Goal: Task Accomplishment & Management: Manage account settings

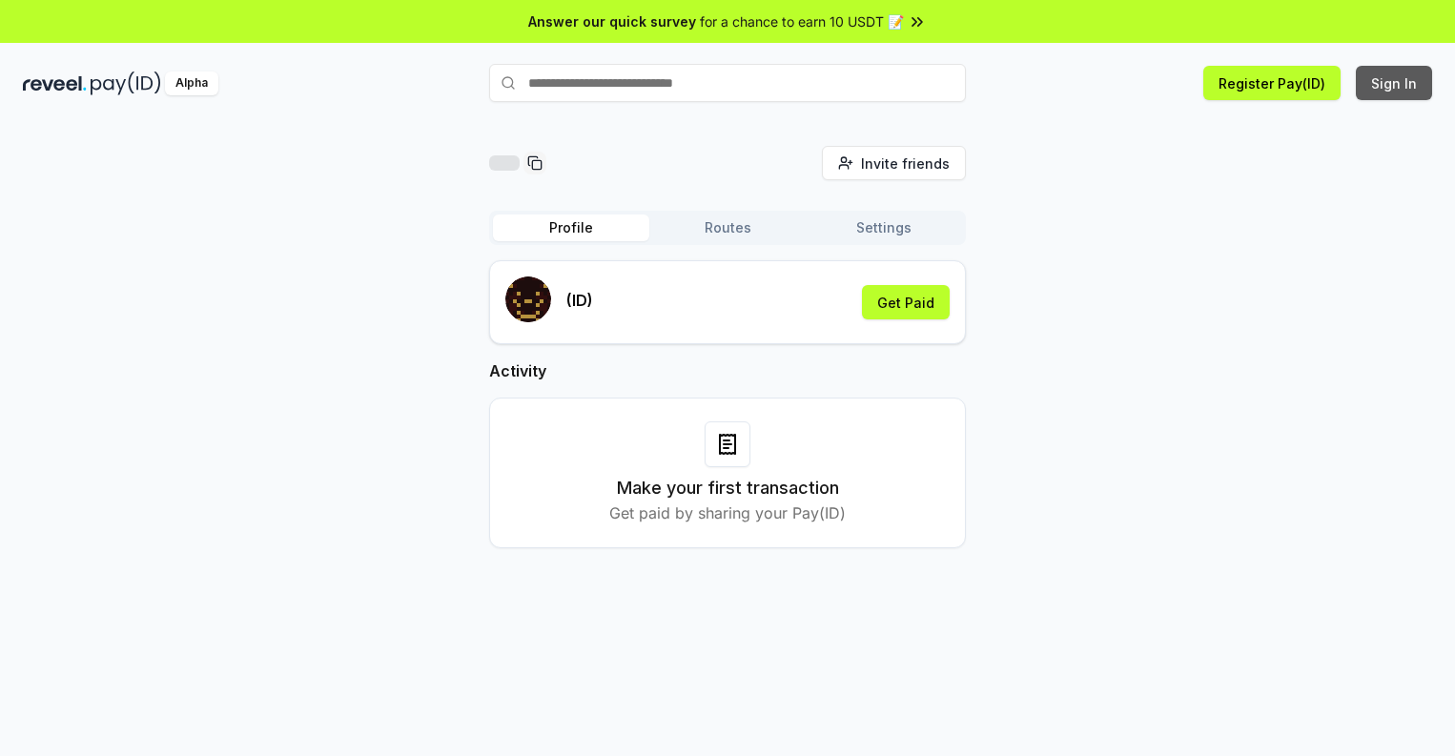
click at [1395, 83] on button "Sign In" at bounding box center [1394, 83] width 76 height 34
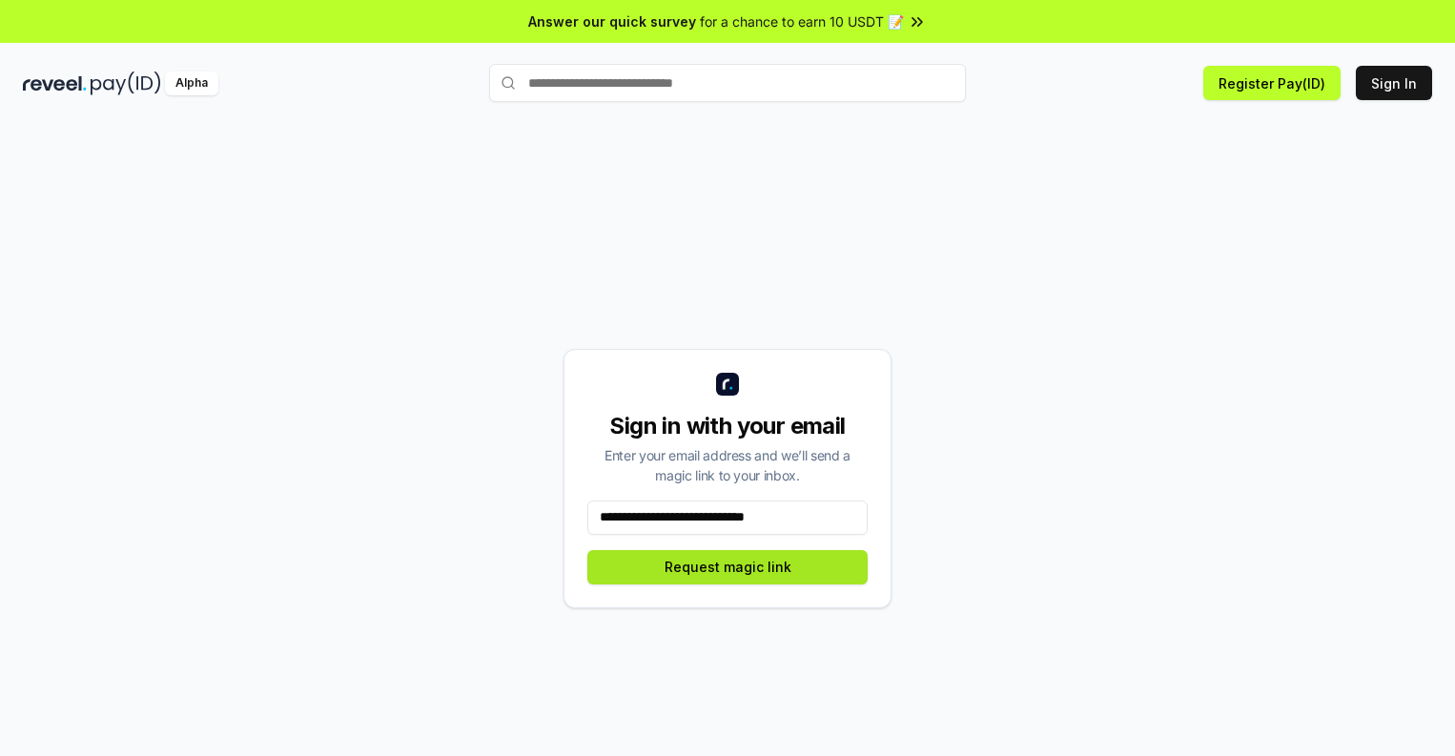
type input "**********"
click at [727, 566] on button "Request magic link" at bounding box center [727, 567] width 280 height 34
